Goal: Transaction & Acquisition: Book appointment/travel/reservation

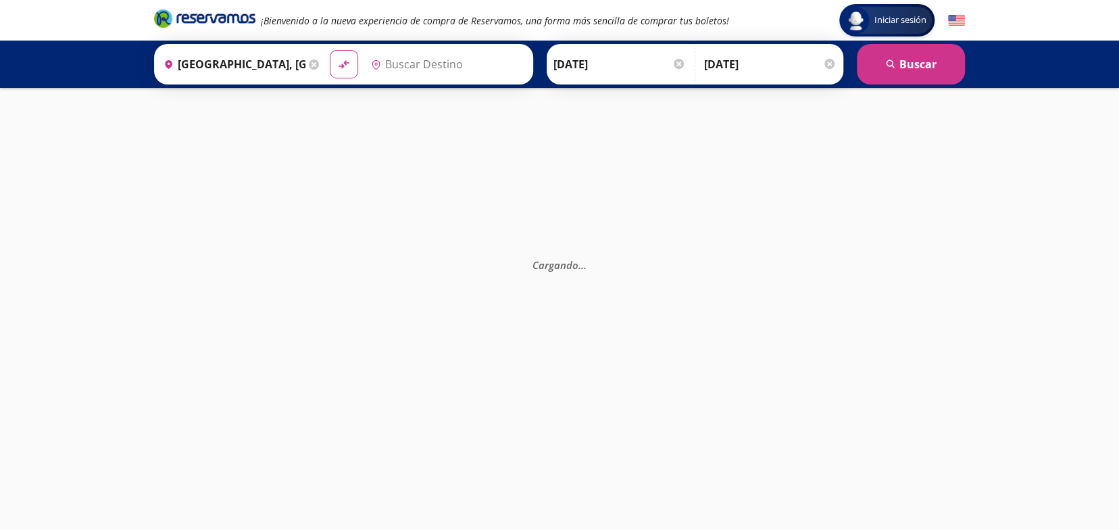
type input "Morelia, Michoacán"
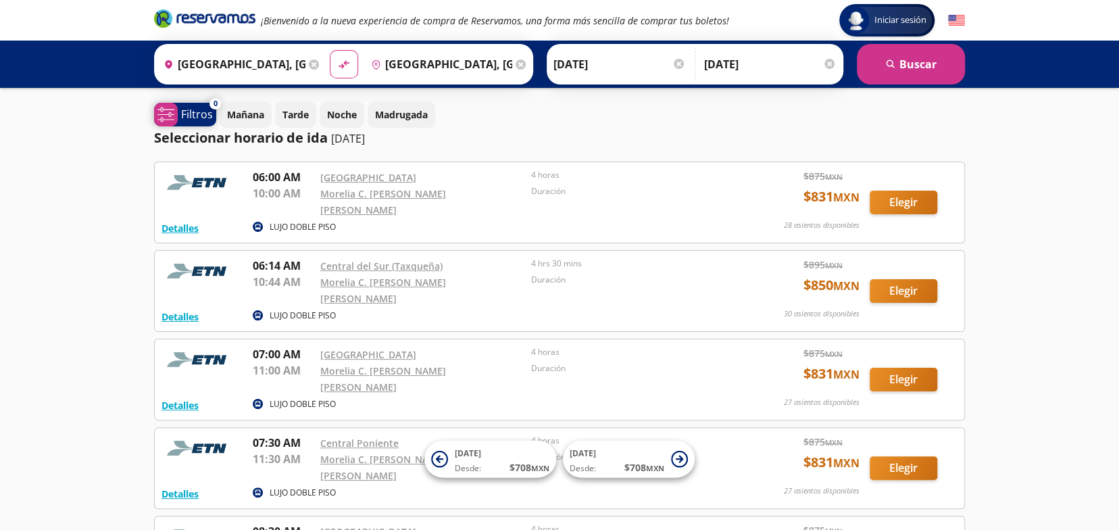
click at [203, 116] on p "Filtros" at bounding box center [197, 114] width 32 height 16
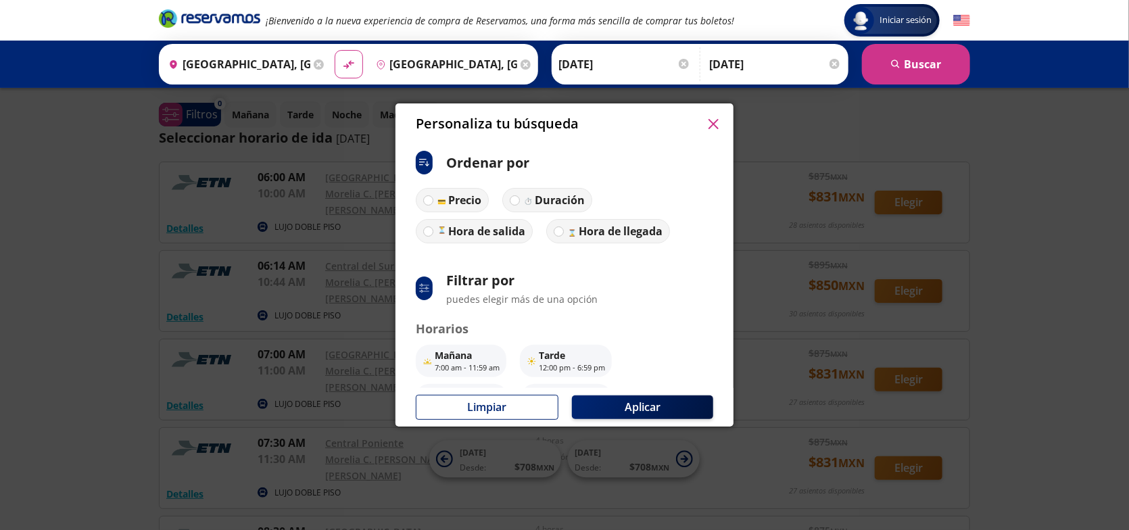
click at [720, 124] on button "button" at bounding box center [713, 124] width 20 height 20
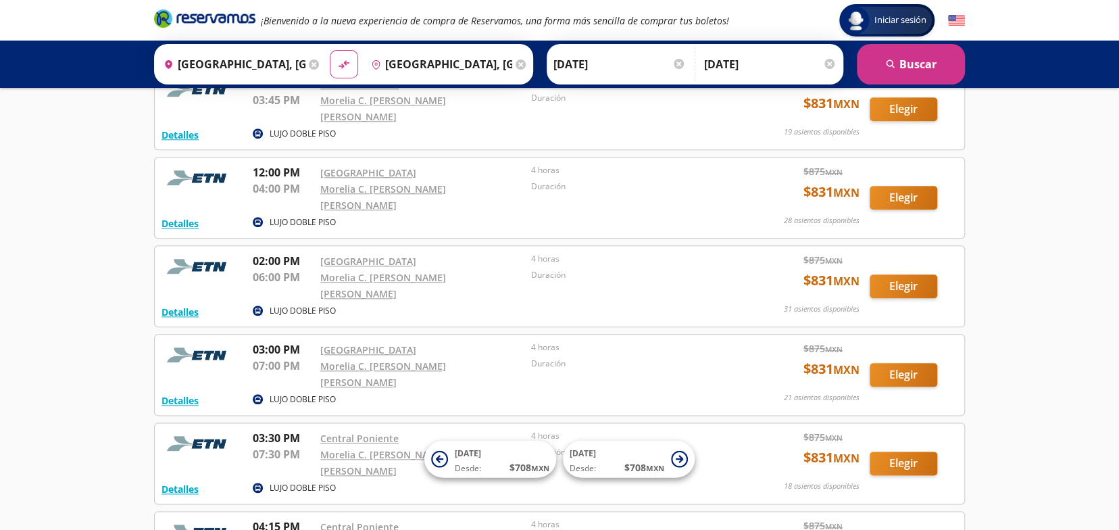
scroll to position [869, 0]
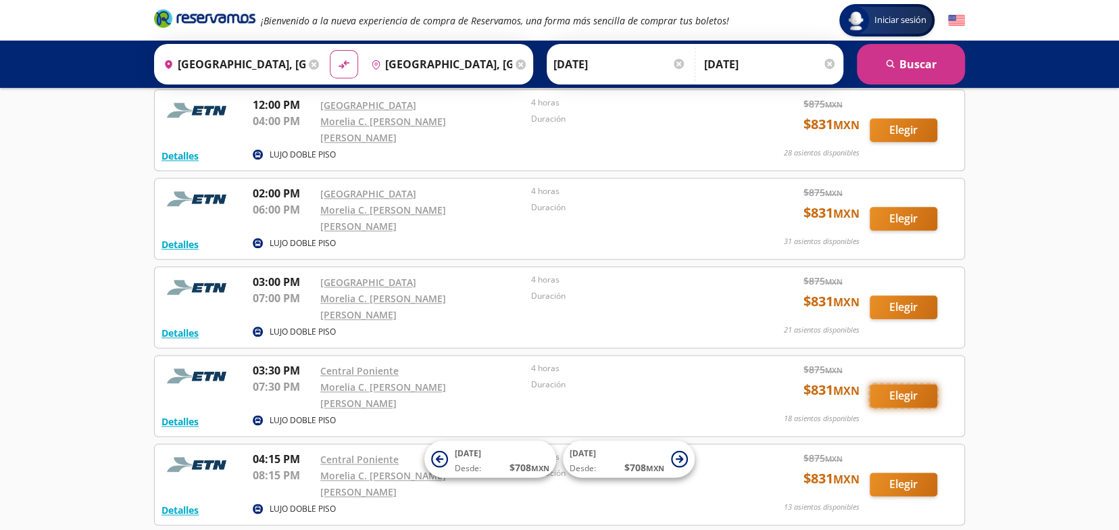
click at [883, 384] on button "Elegir" at bounding box center [904, 396] width 68 height 24
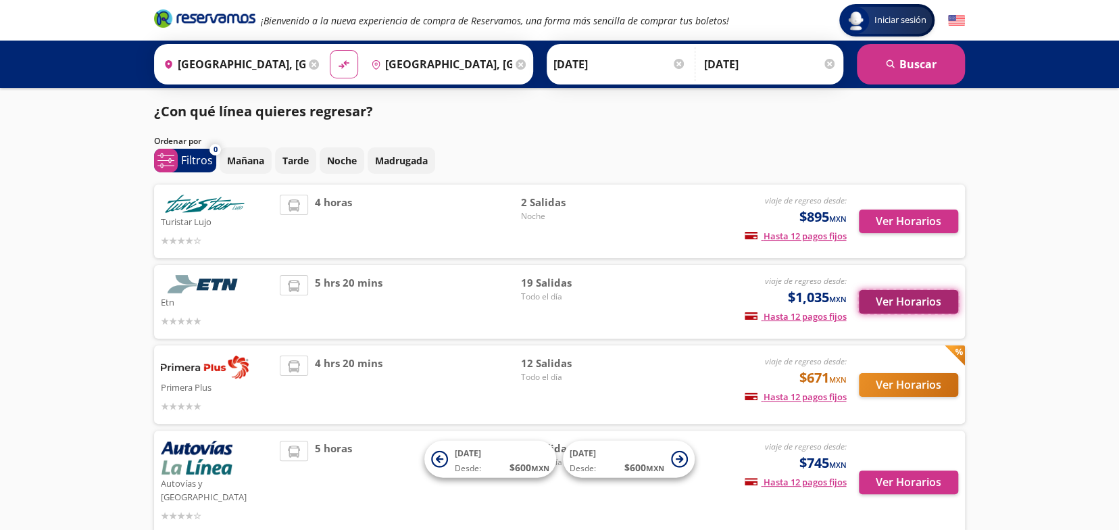
click at [910, 305] on button "Ver Horarios" at bounding box center [908, 302] width 99 height 24
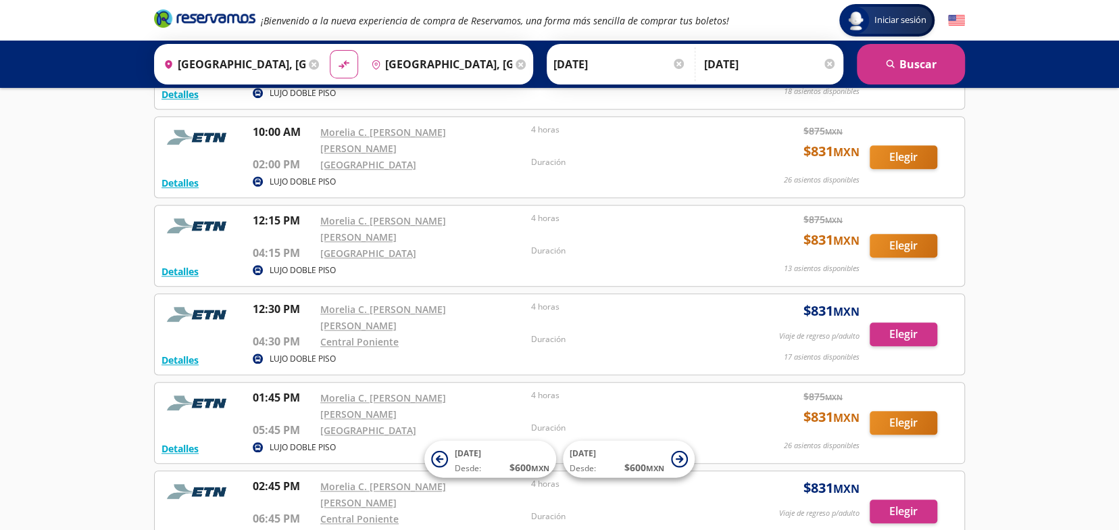
scroll to position [608, 0]
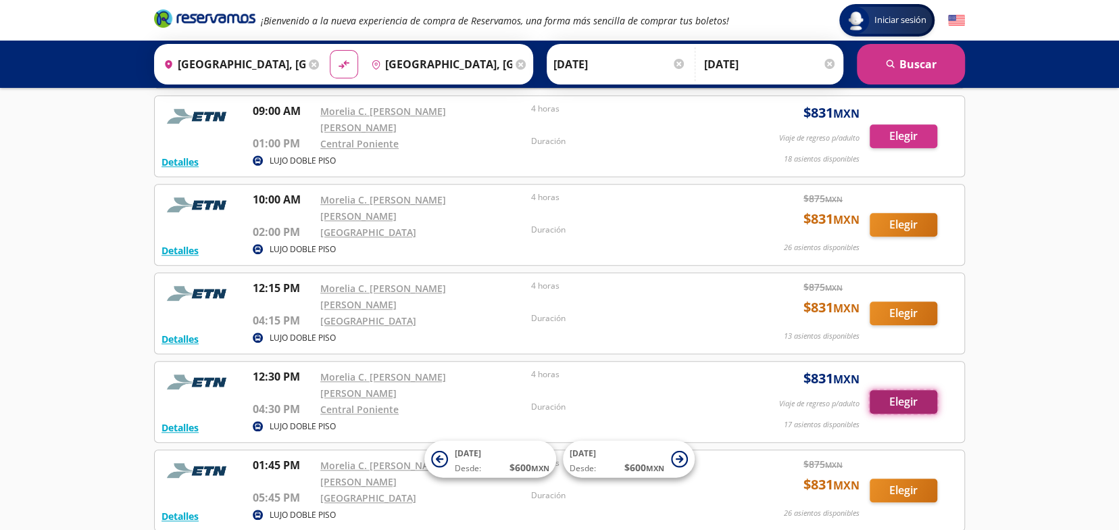
click at [919, 390] on button "Elegir" at bounding box center [904, 402] width 68 height 24
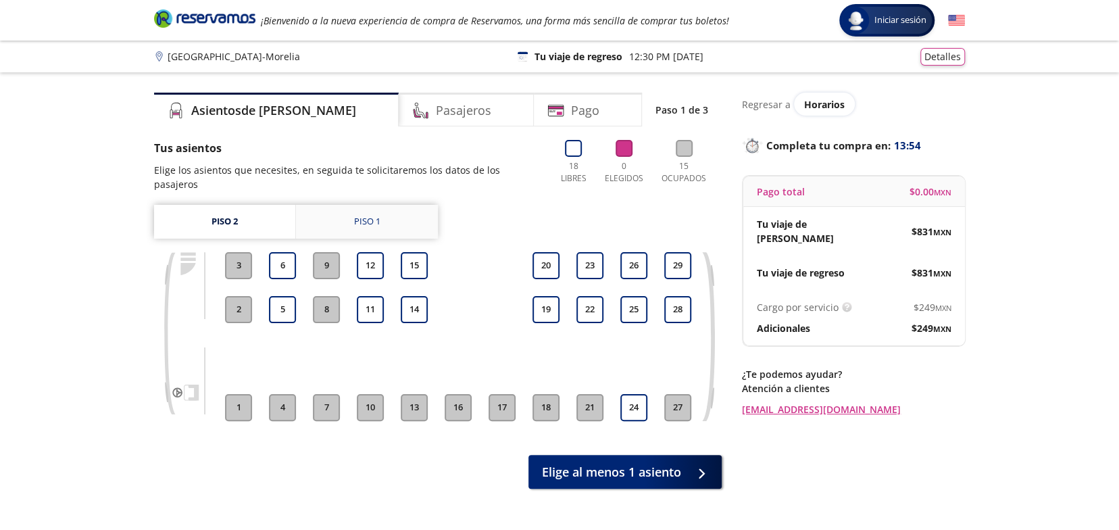
click at [357, 215] on div "Piso 1" at bounding box center [367, 222] width 26 height 14
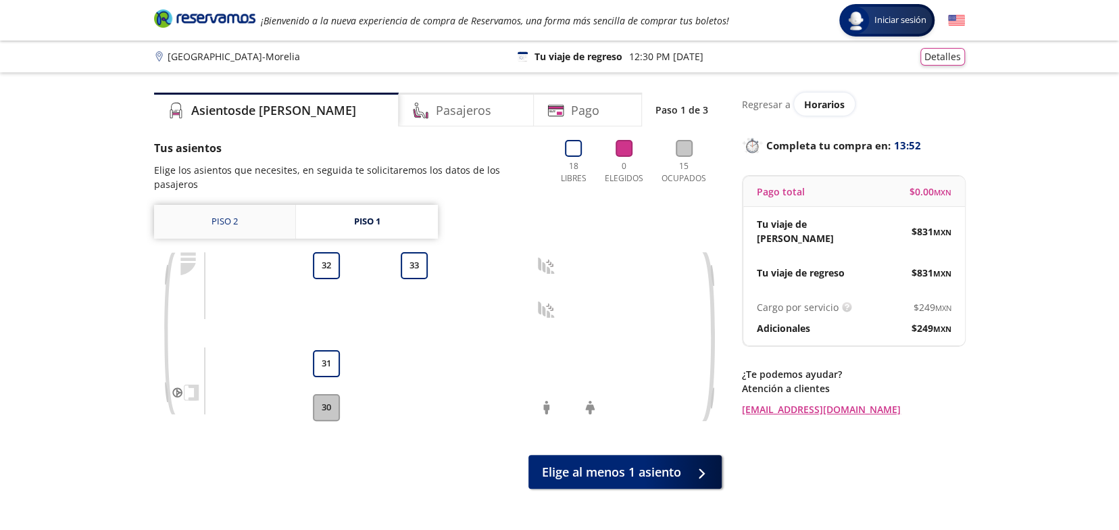
click at [269, 205] on link "Piso 2" at bounding box center [224, 222] width 141 height 34
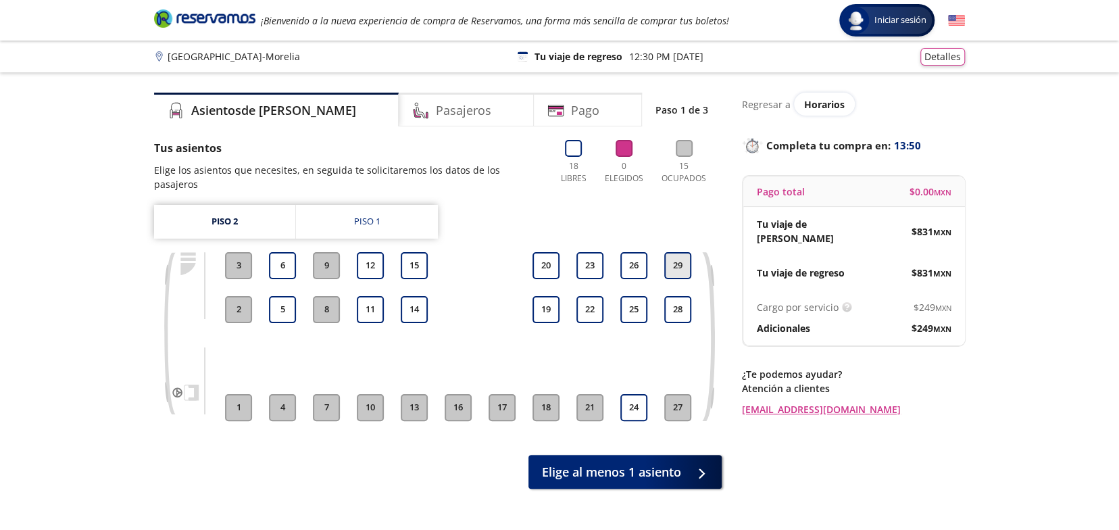
click at [671, 256] on button "29" at bounding box center [677, 265] width 27 height 27
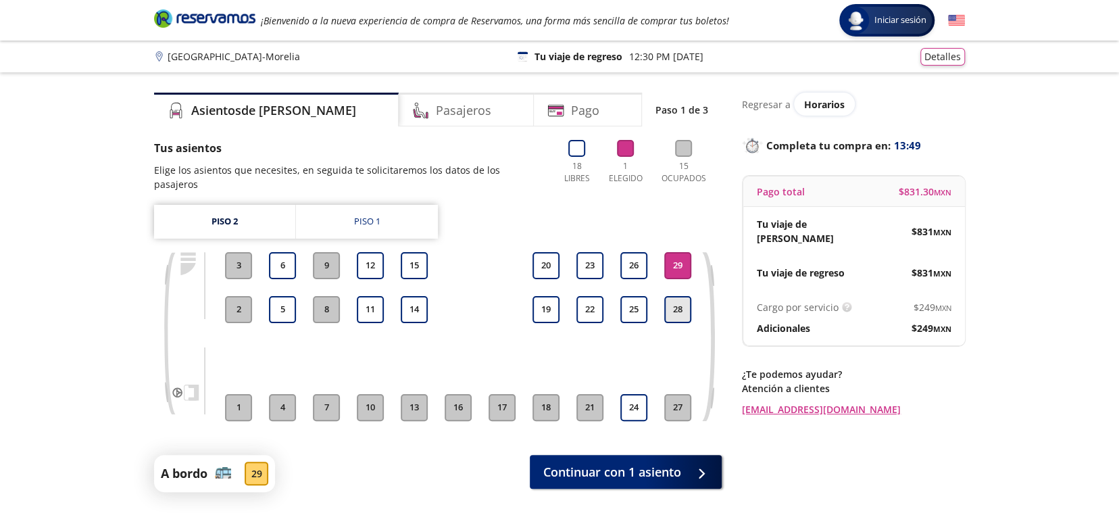
click at [670, 296] on button "28" at bounding box center [677, 309] width 27 height 27
click at [677, 296] on button "28" at bounding box center [677, 309] width 27 height 27
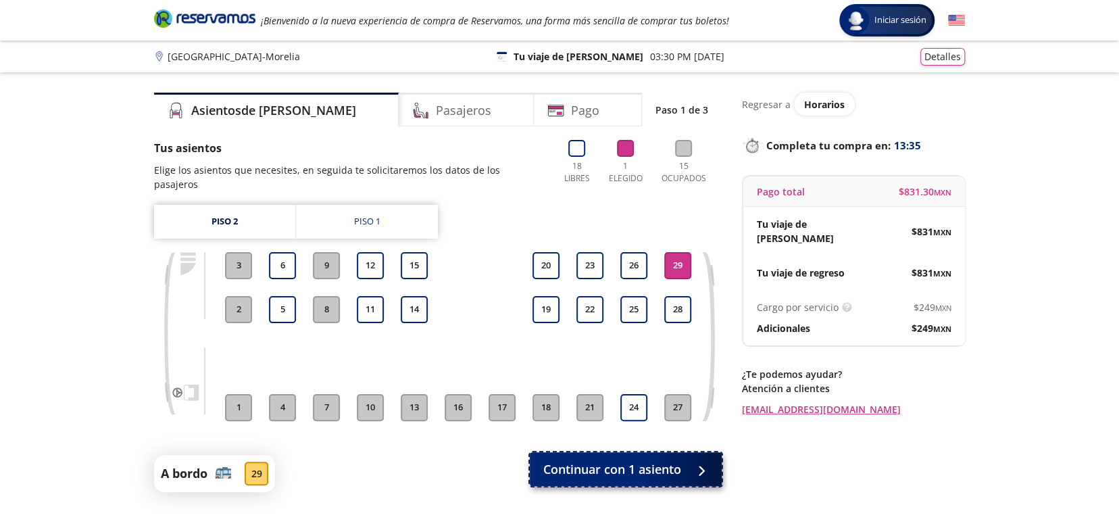
click at [578, 463] on span "Continuar con 1 asiento" at bounding box center [612, 469] width 138 height 18
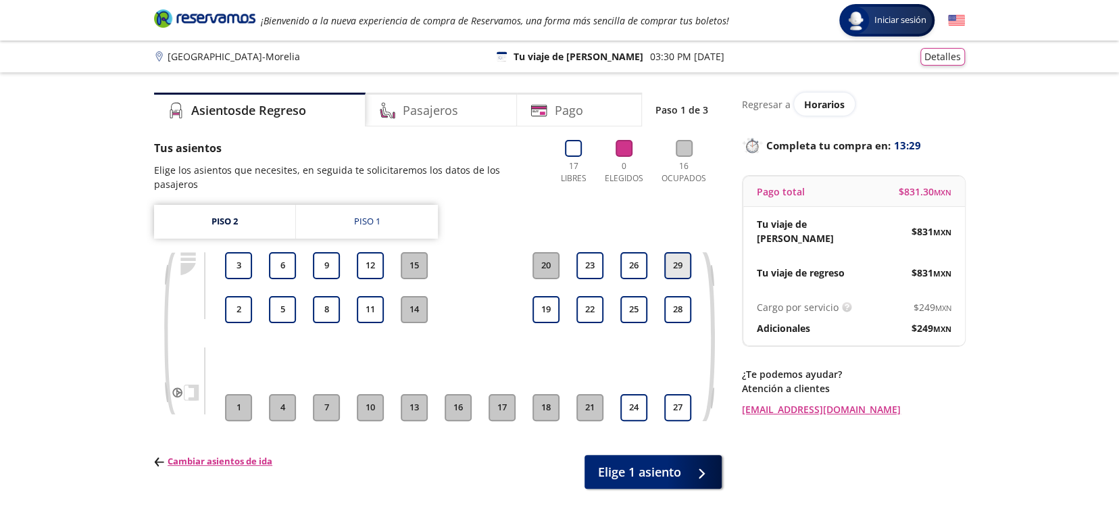
click at [680, 260] on button "29" at bounding box center [677, 265] width 27 height 27
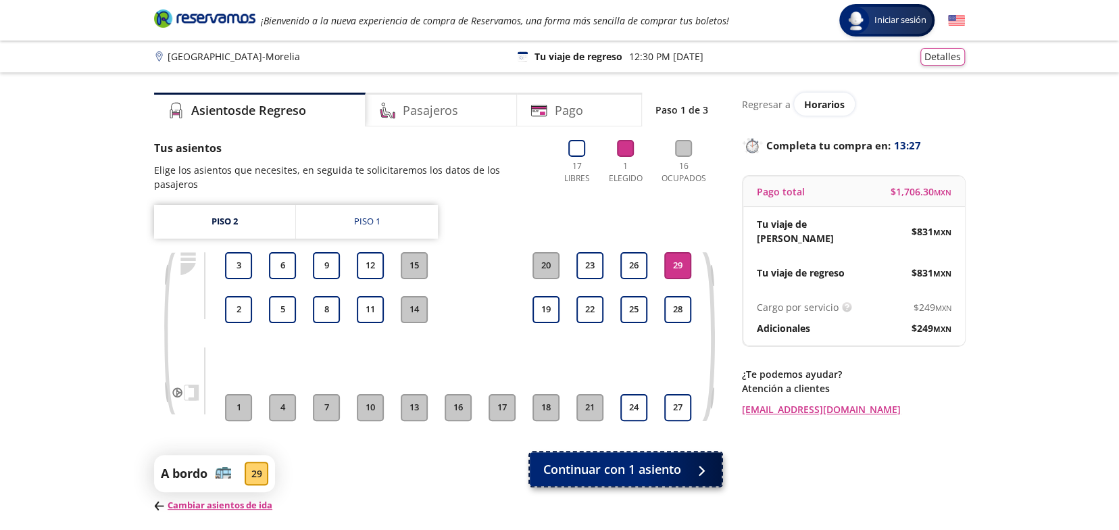
click at [608, 462] on span "Continuar con 1 asiento" at bounding box center [612, 469] width 138 height 18
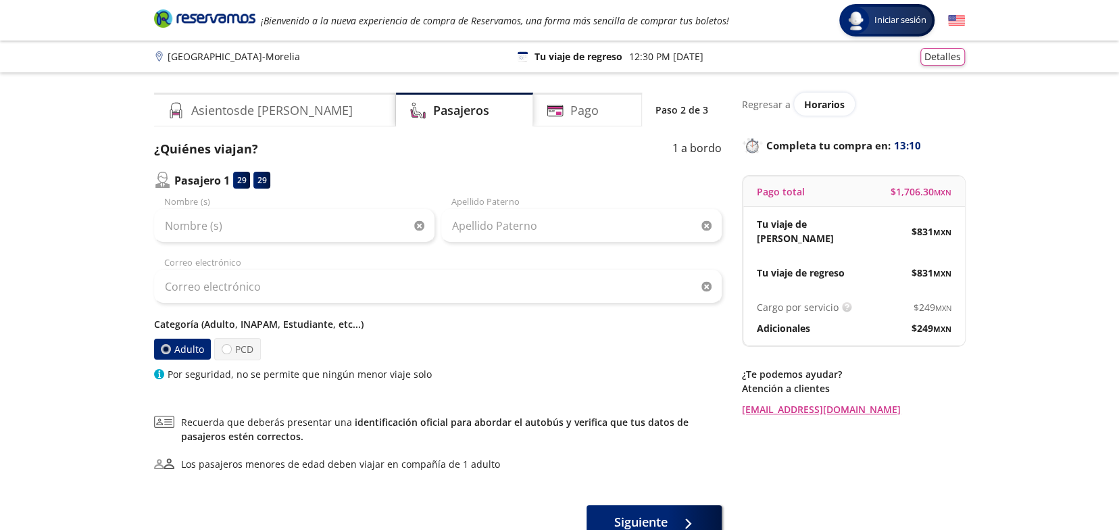
click at [188, 352] on label "Adulto" at bounding box center [182, 349] width 57 height 21
click at [170, 352] on input "Adulto" at bounding box center [166, 349] width 9 height 9
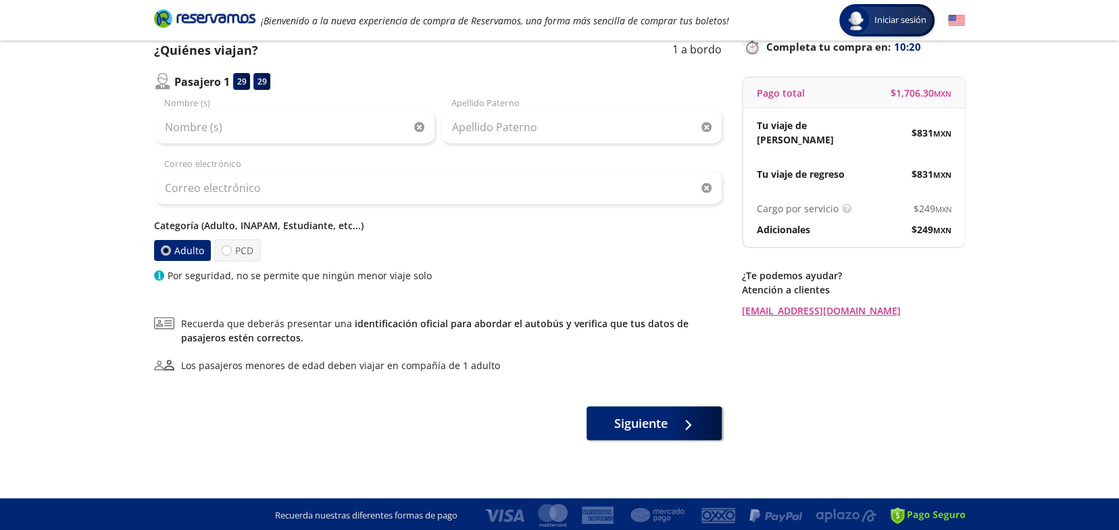
scroll to position [101, 0]
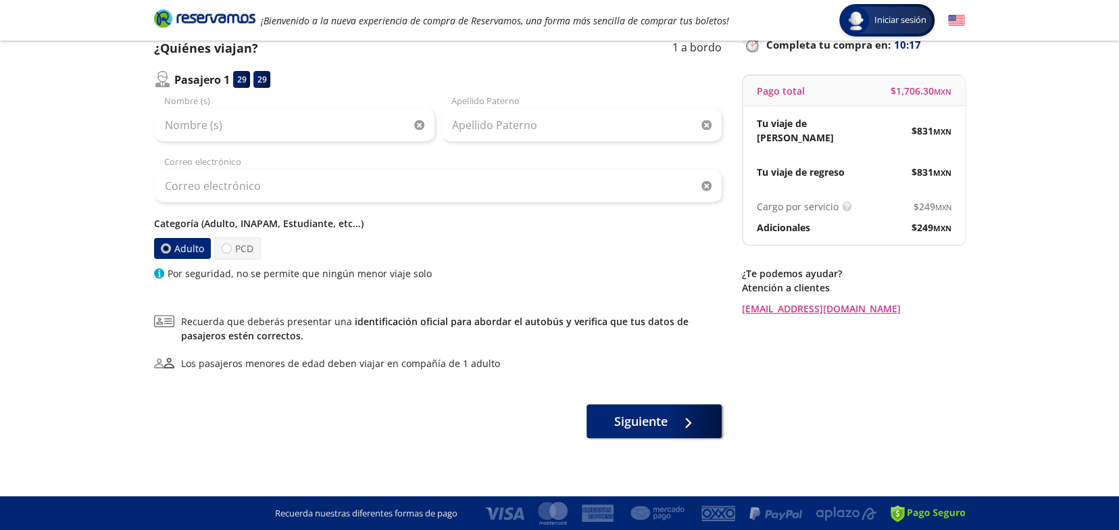
click at [960, 22] on img at bounding box center [956, 20] width 17 height 17
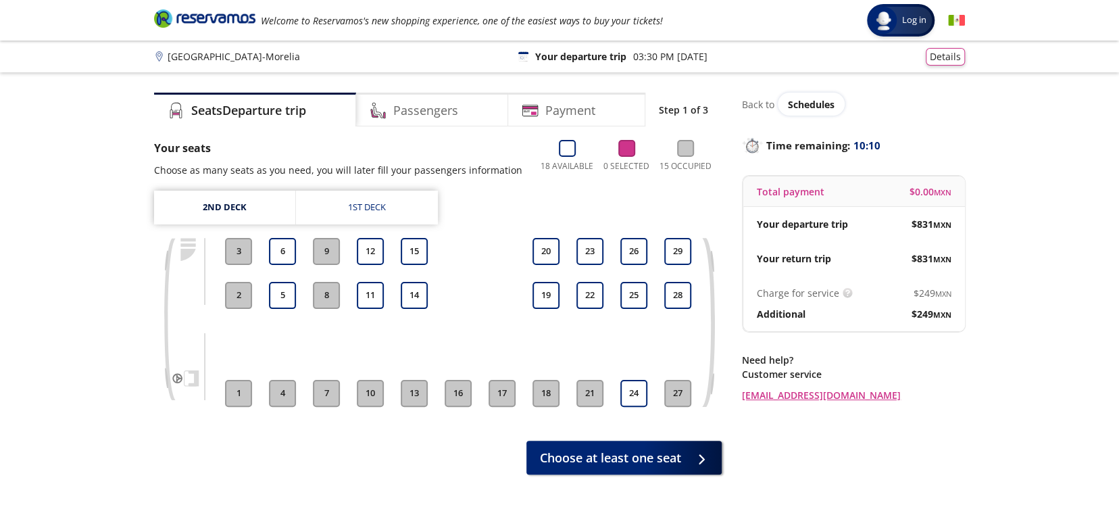
click at [952, 23] on img at bounding box center [956, 20] width 17 height 17
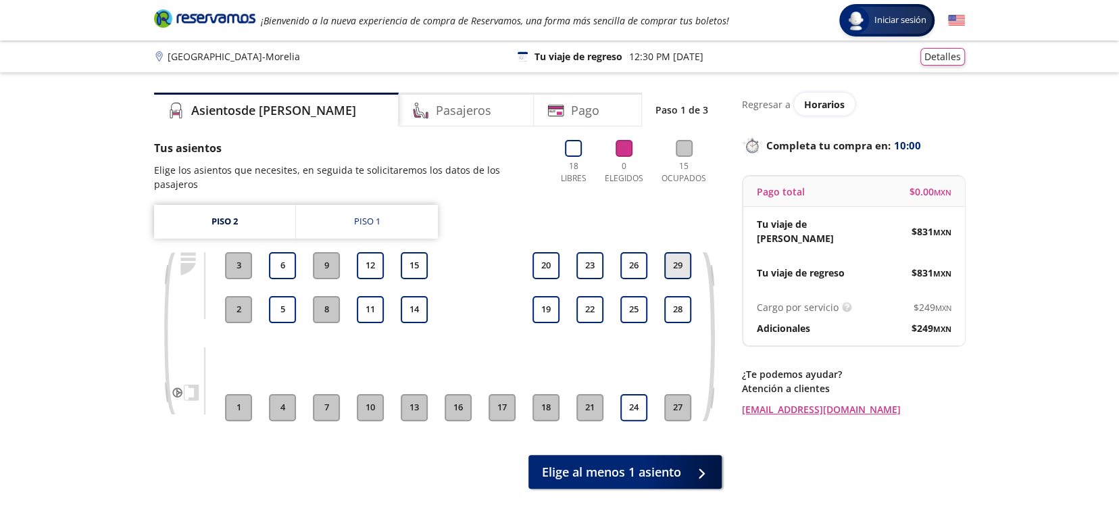
click at [673, 252] on button "29" at bounding box center [677, 265] width 27 height 27
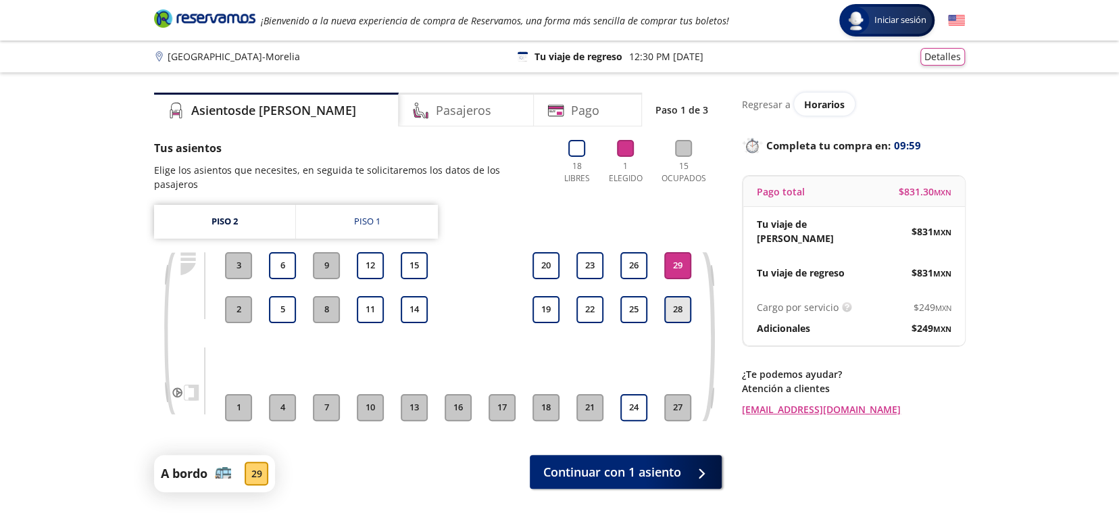
click at [674, 296] on button "28" at bounding box center [677, 309] width 27 height 27
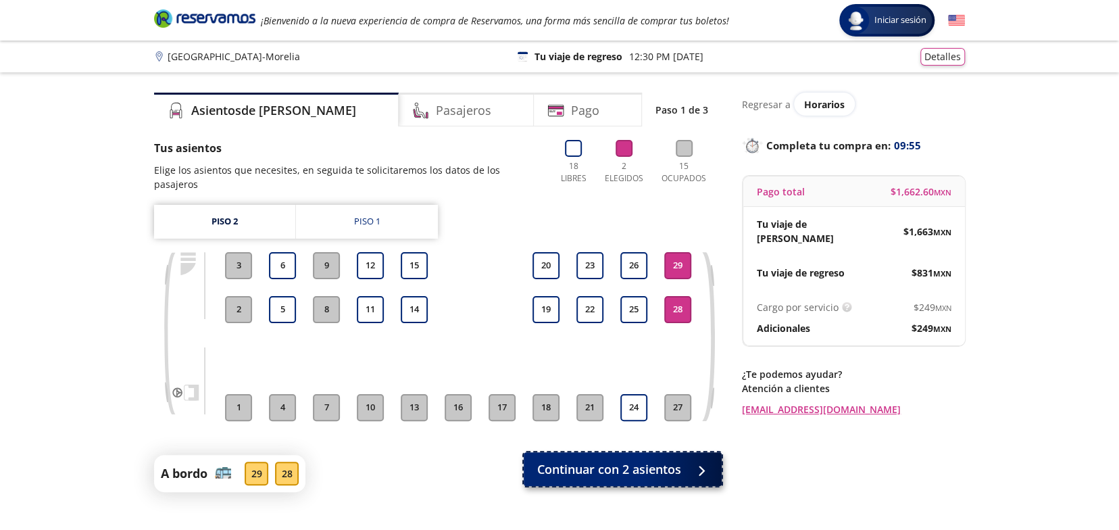
click at [614, 460] on span "Continuar con 2 asientos" at bounding box center [609, 469] width 144 height 18
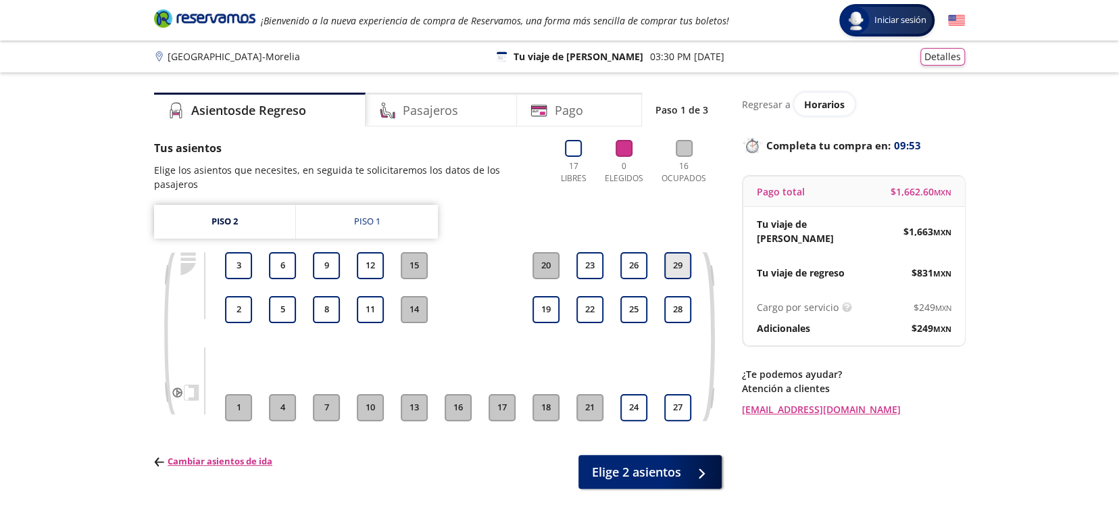
click at [679, 252] on button "29" at bounding box center [677, 265] width 27 height 27
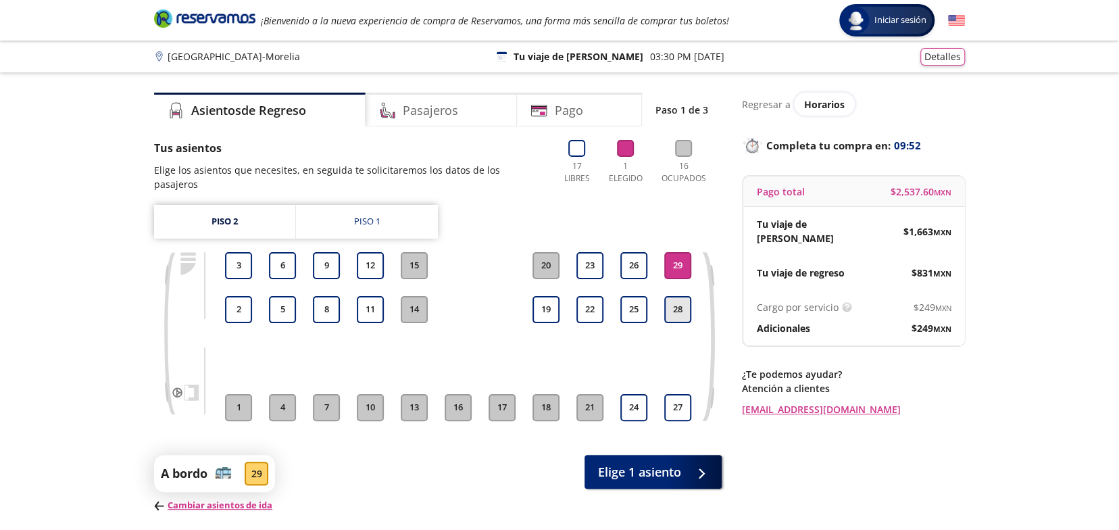
click at [679, 303] on button "28" at bounding box center [677, 309] width 27 height 27
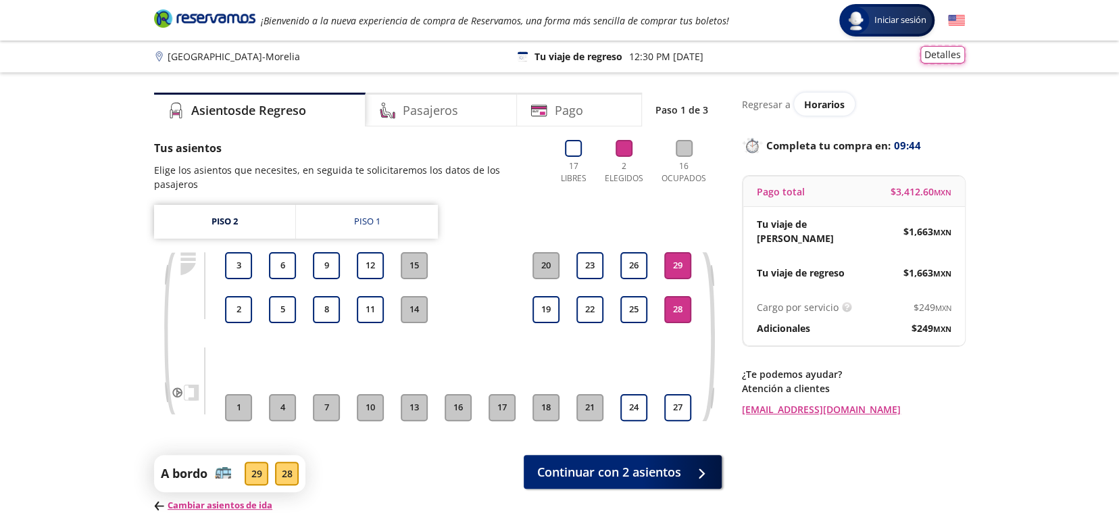
click at [937, 62] on button "Detalles" at bounding box center [943, 55] width 45 height 18
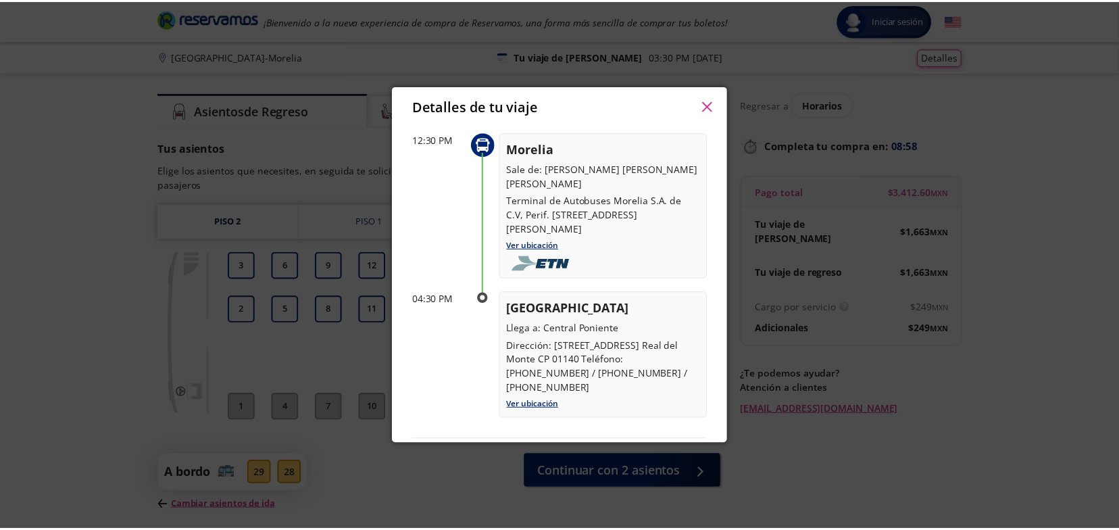
scroll to position [743, 0]
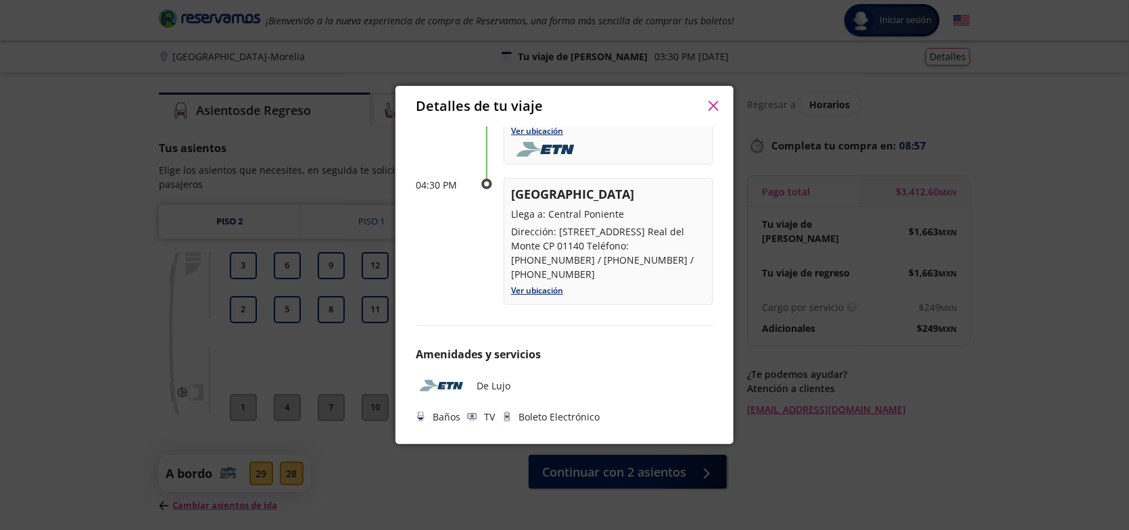
click at [1041, 264] on div "Detalles de tu viaje Pago total $ 3,412.60 MXN Tu viaje de ida $ 1,663 MXN Tu v…" at bounding box center [564, 265] width 1129 height 530
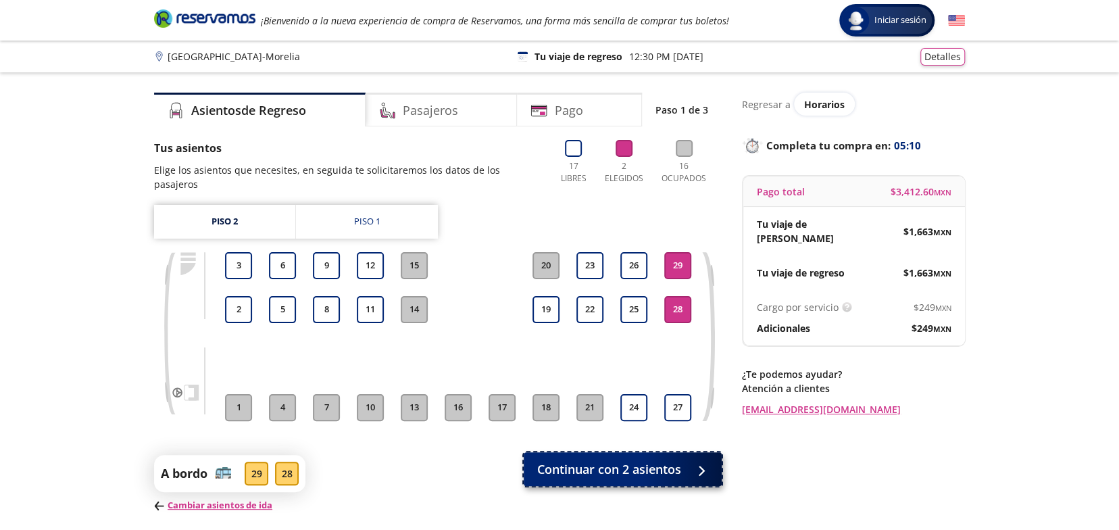
click at [606, 463] on span "Continuar con 2 asientos" at bounding box center [609, 469] width 144 height 18
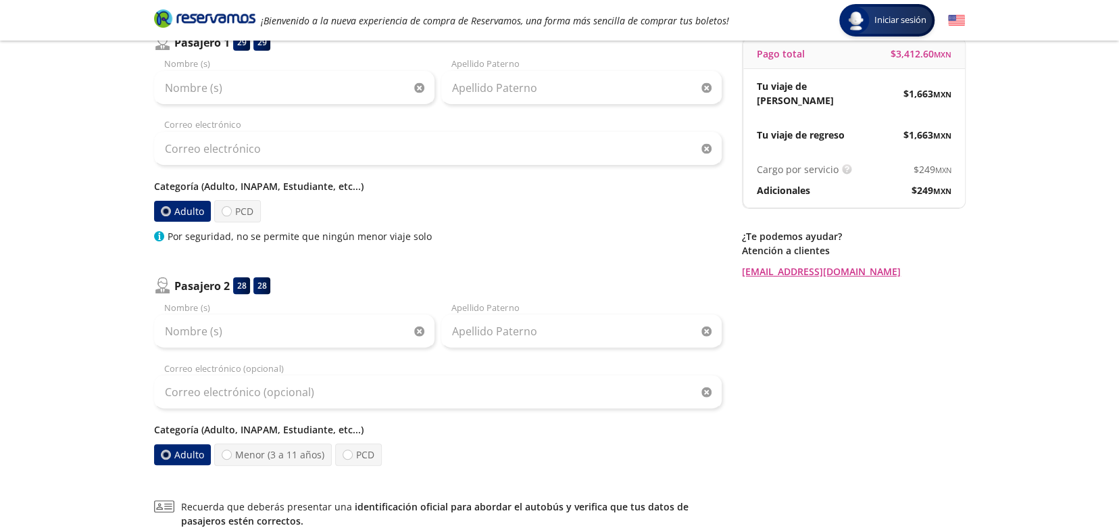
scroll to position [270, 0]
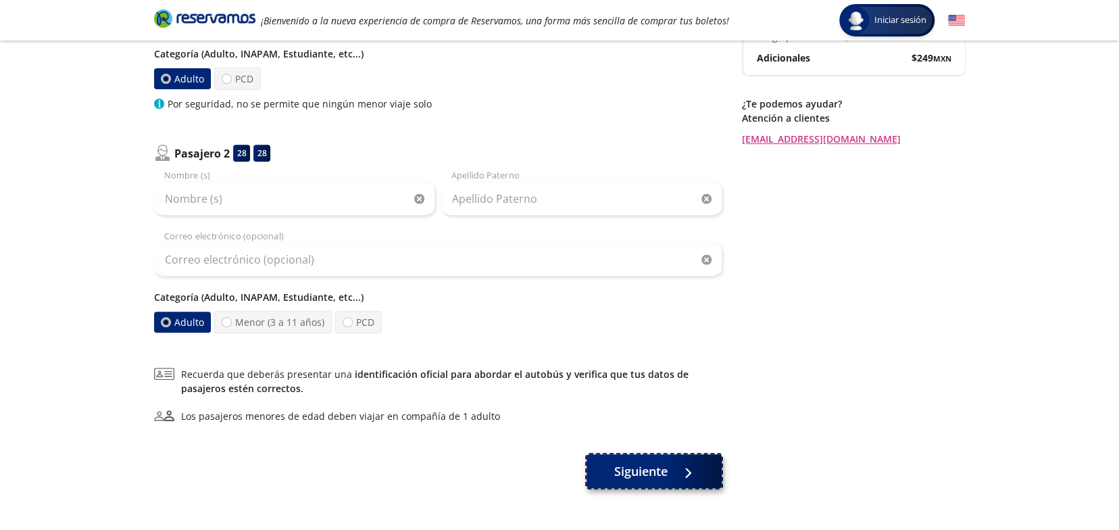
click at [624, 472] on span "Siguiente" at bounding box center [640, 471] width 53 height 18
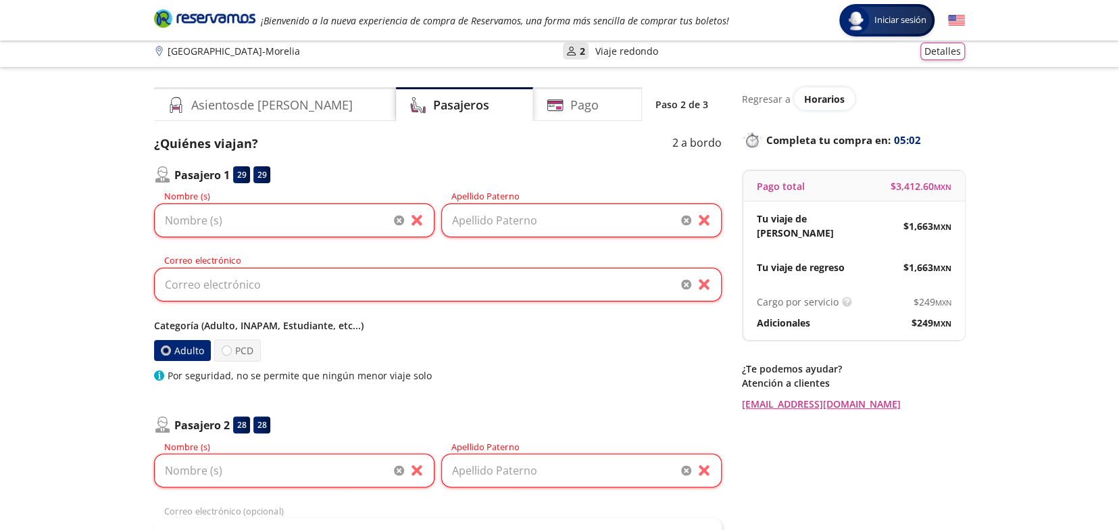
scroll to position [0, 0]
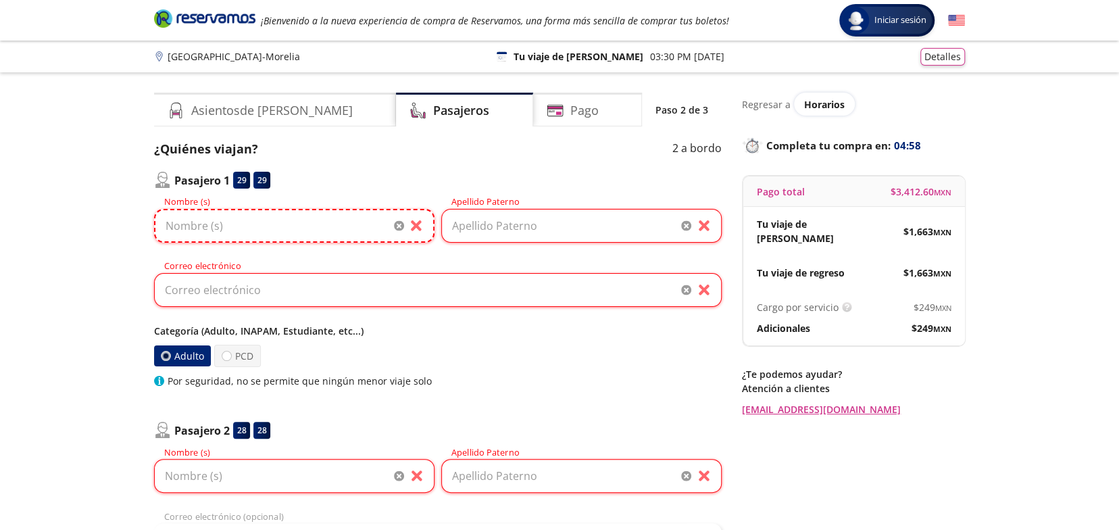
click at [311, 221] on input "Nombre (s)" at bounding box center [294, 226] width 280 height 34
click at [545, 222] on input "Apellido Paterno" at bounding box center [581, 226] width 280 height 34
click at [333, 274] on input "Correo electrónico" at bounding box center [438, 290] width 568 height 34
click at [261, 481] on input "Nombre (s)" at bounding box center [294, 476] width 280 height 34
click at [497, 487] on input "Apellido Paterno" at bounding box center [581, 476] width 280 height 34
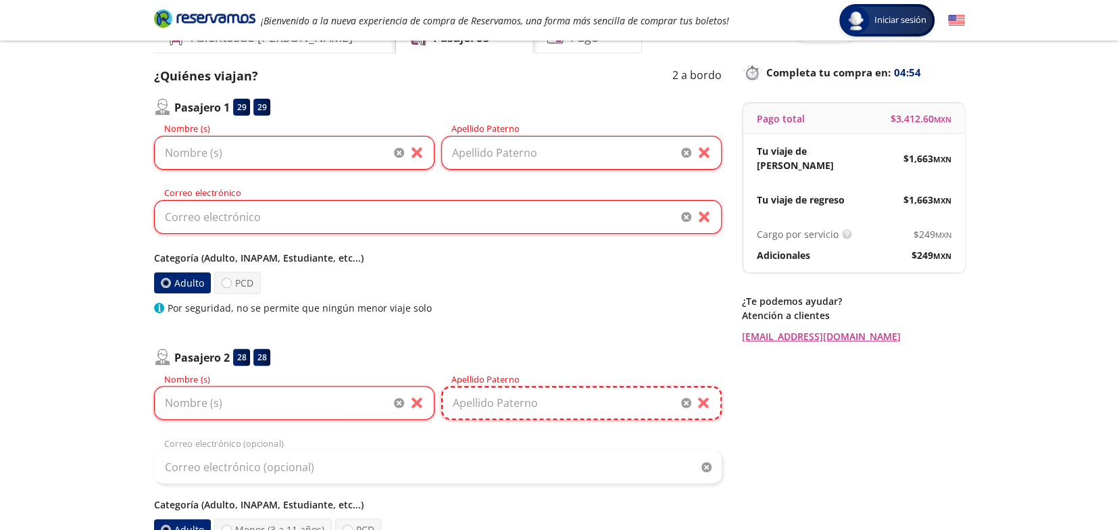
scroll to position [135, 0]
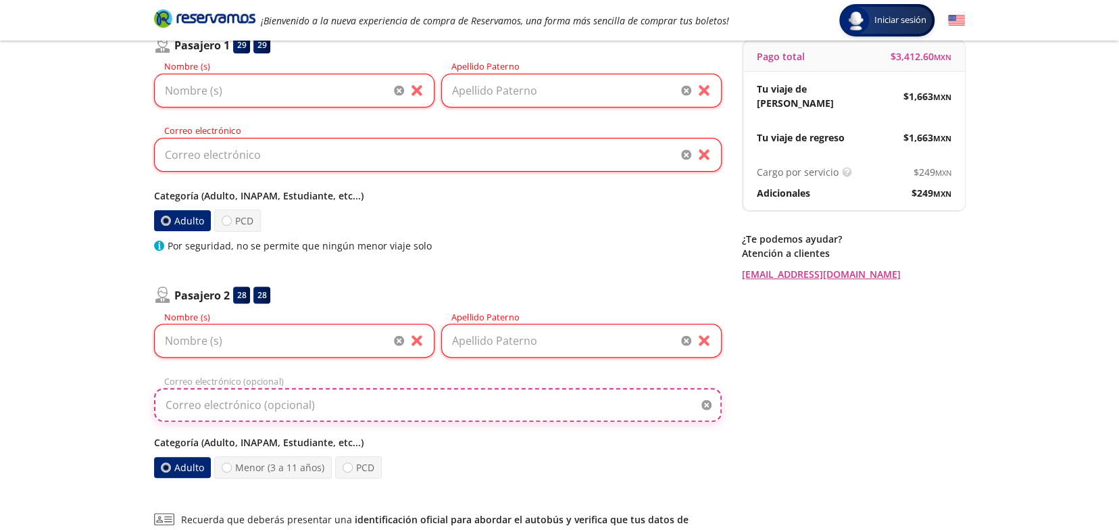
click at [320, 404] on input "Correo electrónico (opcional)" at bounding box center [438, 405] width 568 height 34
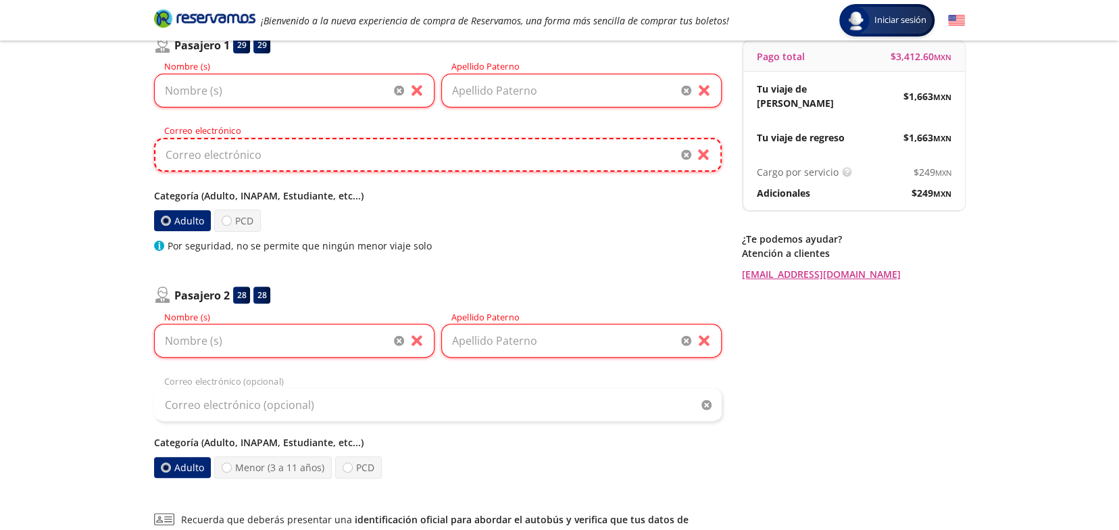
click at [220, 168] on input "Correo electrónico" at bounding box center [438, 155] width 568 height 34
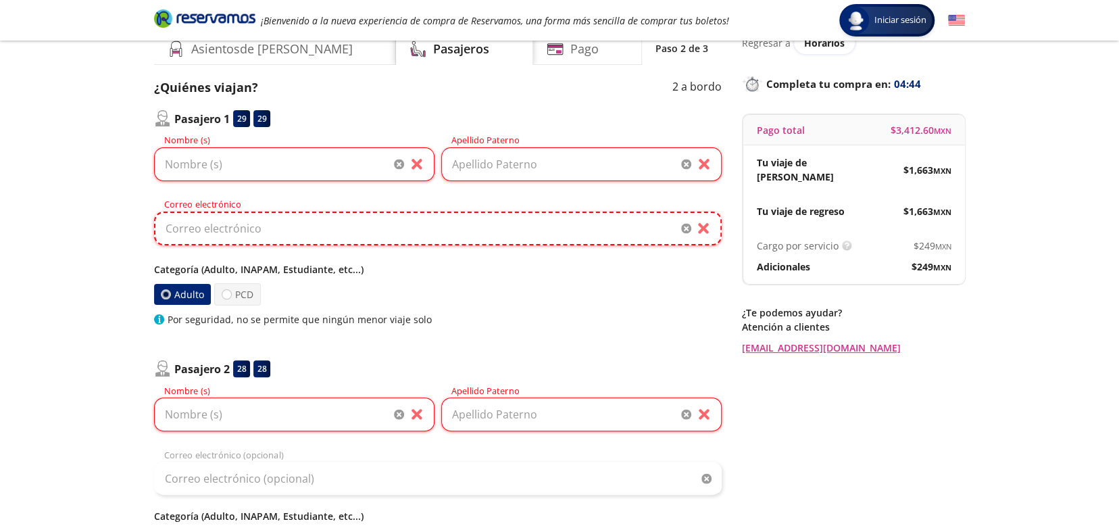
scroll to position [0, 0]
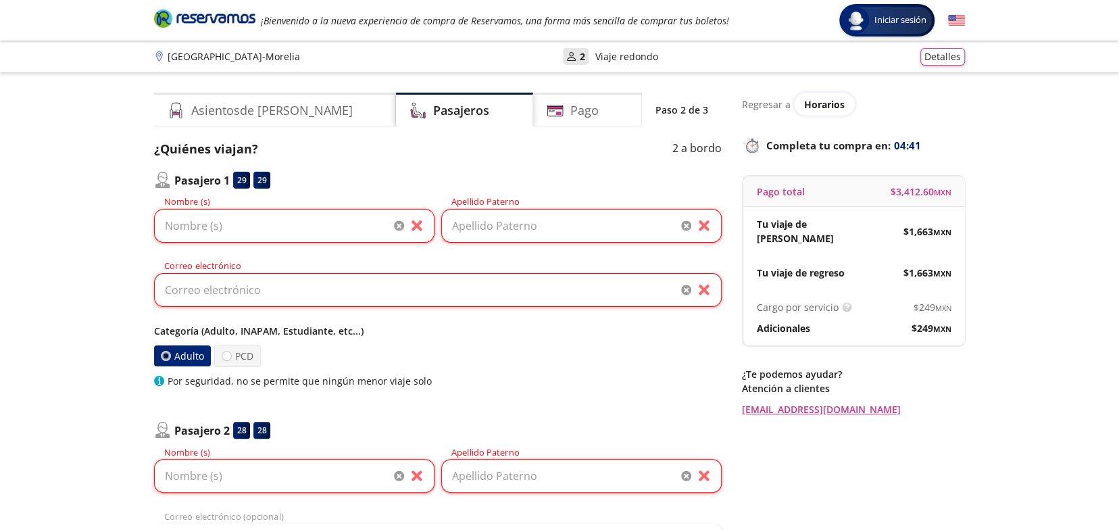
click at [292, 128] on div "Asientos de Ida Pasajeros Pago Paso 2 de 3 ¿Quiénes viajan? 2 a bordo Pasajero …" at bounding box center [438, 454] width 568 height 723
click at [299, 120] on div "Asientos de Ida" at bounding box center [275, 110] width 242 height 34
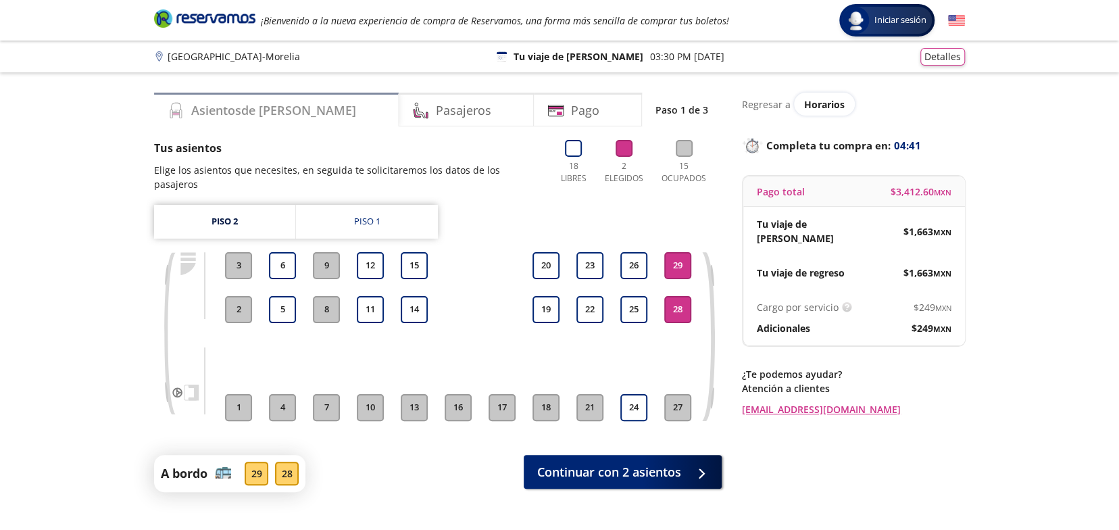
scroll to position [101, 0]
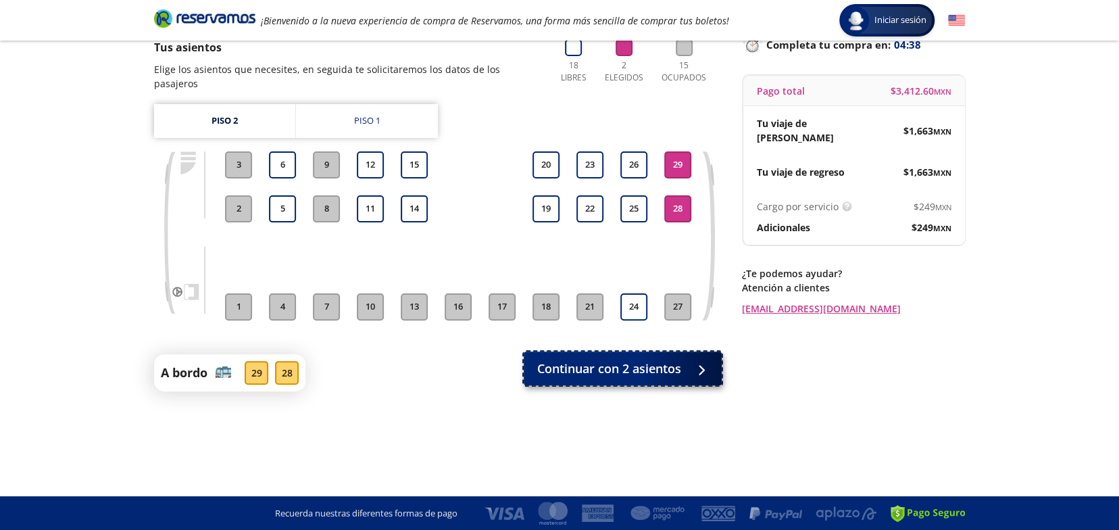
click at [577, 360] on span "Continuar con 2 asientos" at bounding box center [609, 369] width 144 height 18
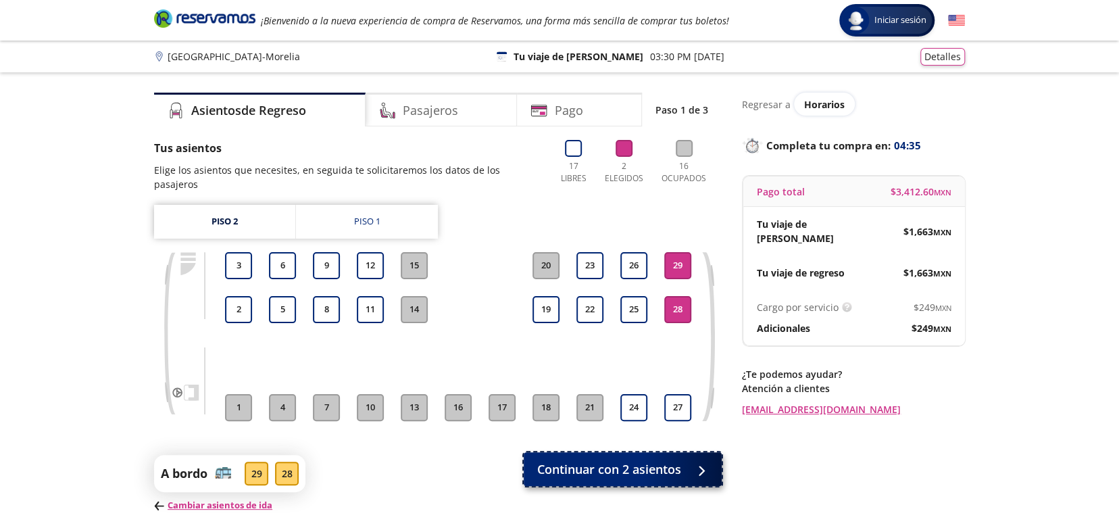
click at [588, 460] on span "Continuar con 2 asientos" at bounding box center [609, 469] width 144 height 18
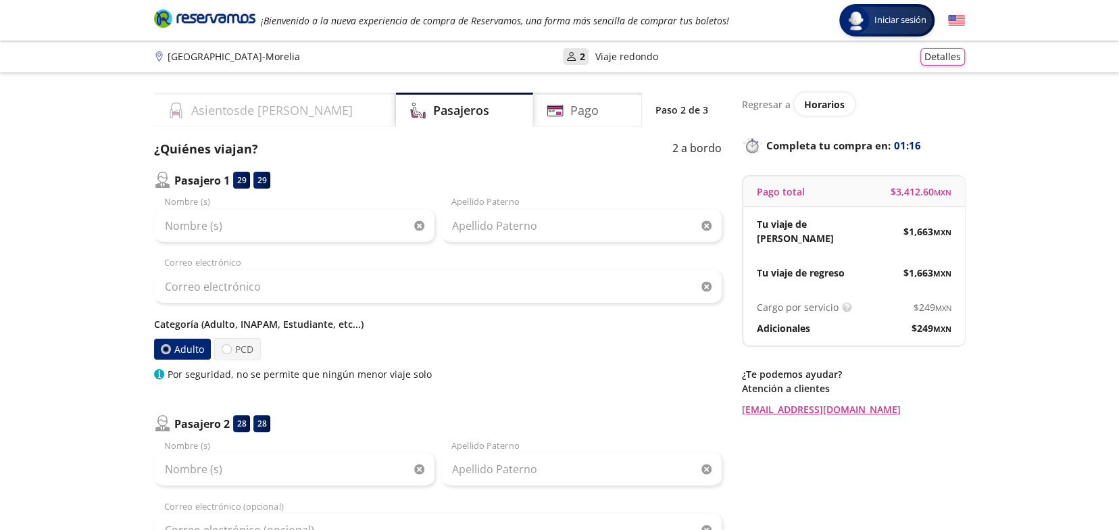
click at [187, 120] on div "Asientos de Ida" at bounding box center [275, 110] width 242 height 34
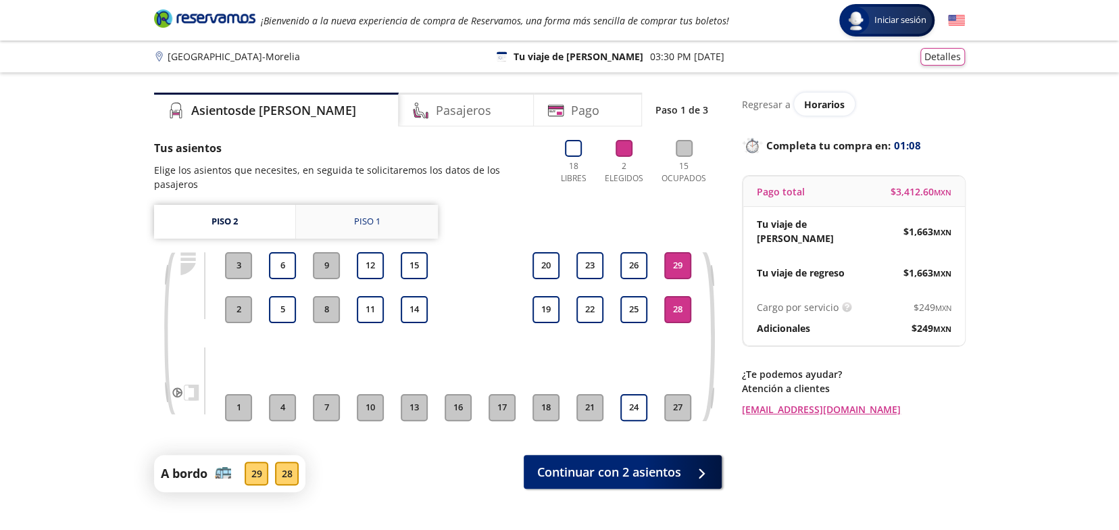
click at [383, 206] on link "Piso 1" at bounding box center [367, 222] width 142 height 34
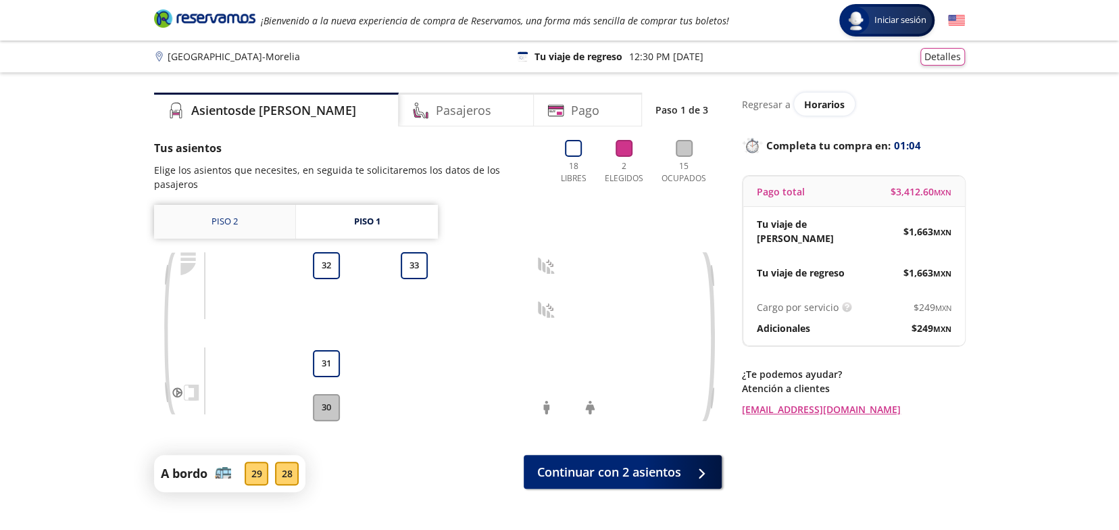
click at [264, 214] on link "Piso 2" at bounding box center [224, 222] width 141 height 34
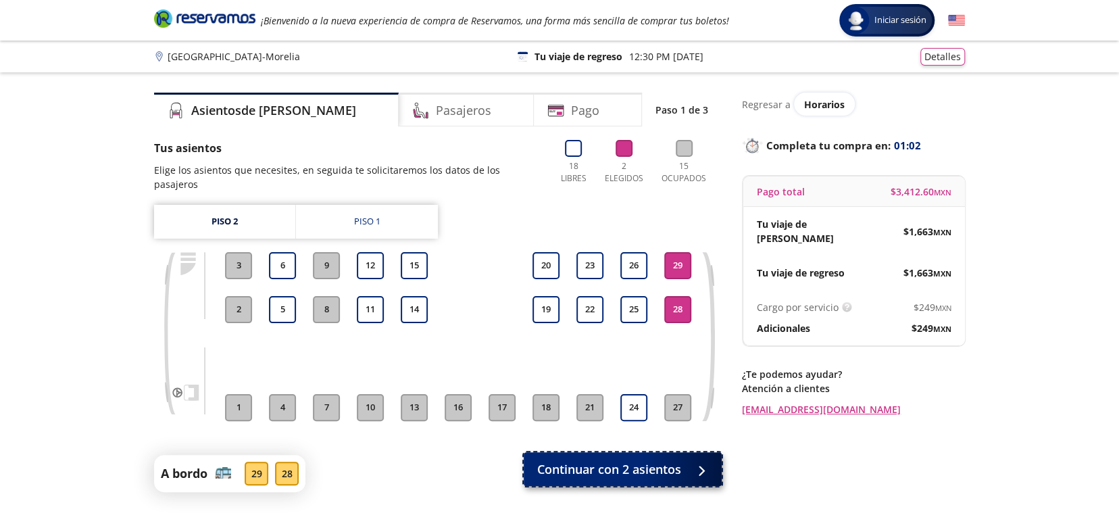
click at [657, 460] on span "Continuar con 2 asientos" at bounding box center [609, 469] width 144 height 18
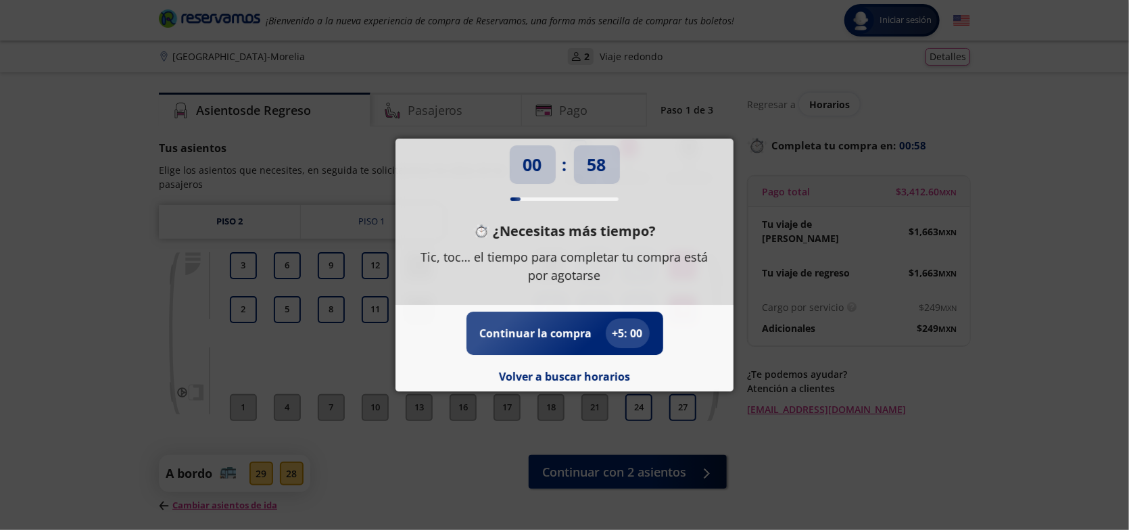
click at [896, 347] on div "00 : 58 ¿Necesitas más tiempo? Tic, toc… el tiempo para completar tu compra est…" at bounding box center [564, 265] width 1129 height 530
click at [807, 95] on div "00 : 57 ¿Necesitas más tiempo? Tic, toc… el tiempo para completar tu compra est…" at bounding box center [564, 265] width 1129 height 530
